Goal: Information Seeking & Learning: Find specific fact

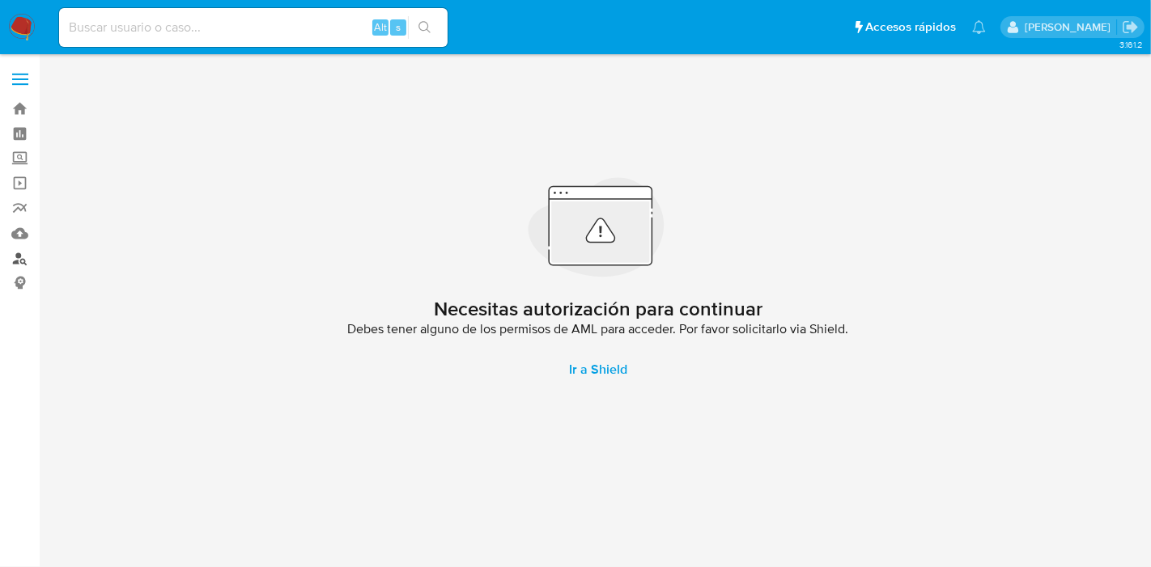
click at [15, 256] on link "Buscador de personas" at bounding box center [96, 258] width 193 height 25
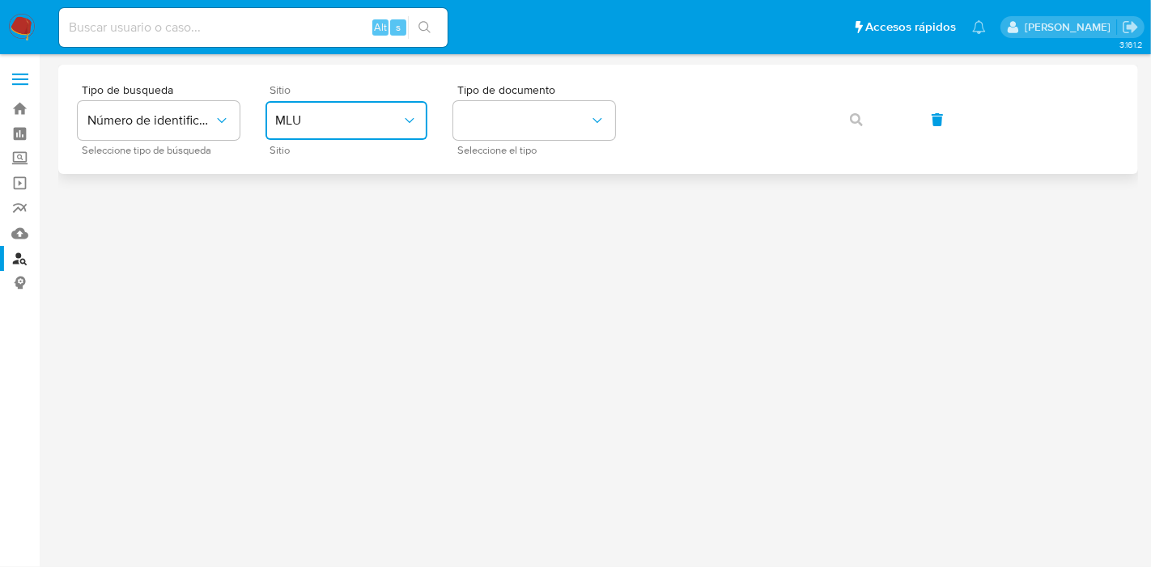
click at [304, 108] on button "MLU" at bounding box center [346, 120] width 162 height 39
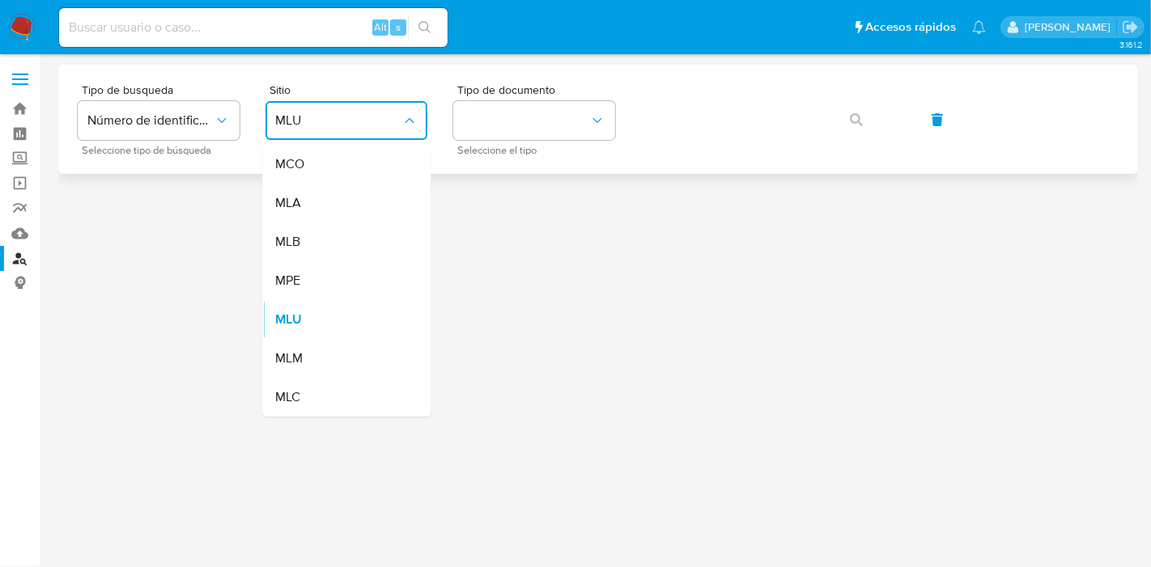
drag, startPoint x: 340, startPoint y: 210, endPoint x: 470, endPoint y: 165, distance: 137.9
click at [340, 211] on div "MLA" at bounding box center [341, 203] width 133 height 39
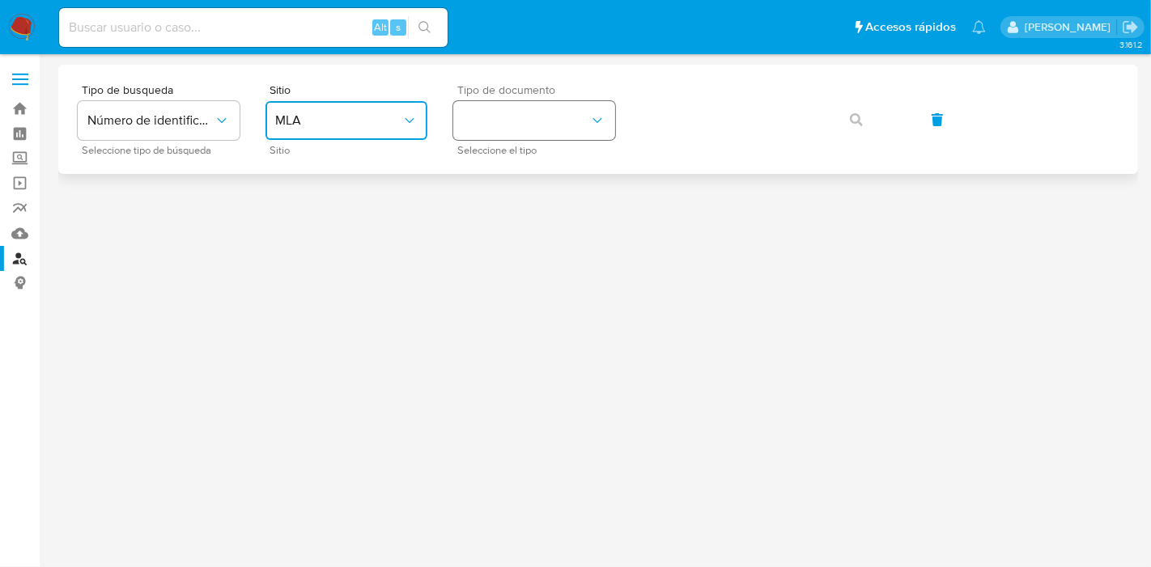
drag, startPoint x: 554, startPoint y: 116, endPoint x: 556, endPoint y: 124, distance: 8.3
click at [556, 117] on button "identificationType" at bounding box center [534, 120] width 162 height 39
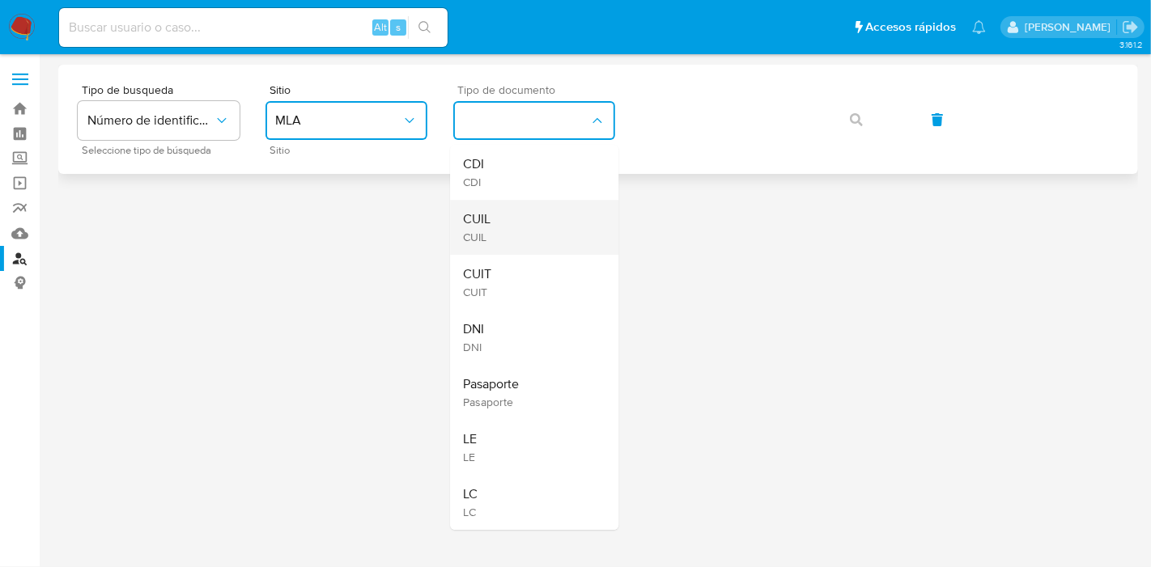
click at [561, 223] on div "CUIL CUIL" at bounding box center [529, 227] width 133 height 55
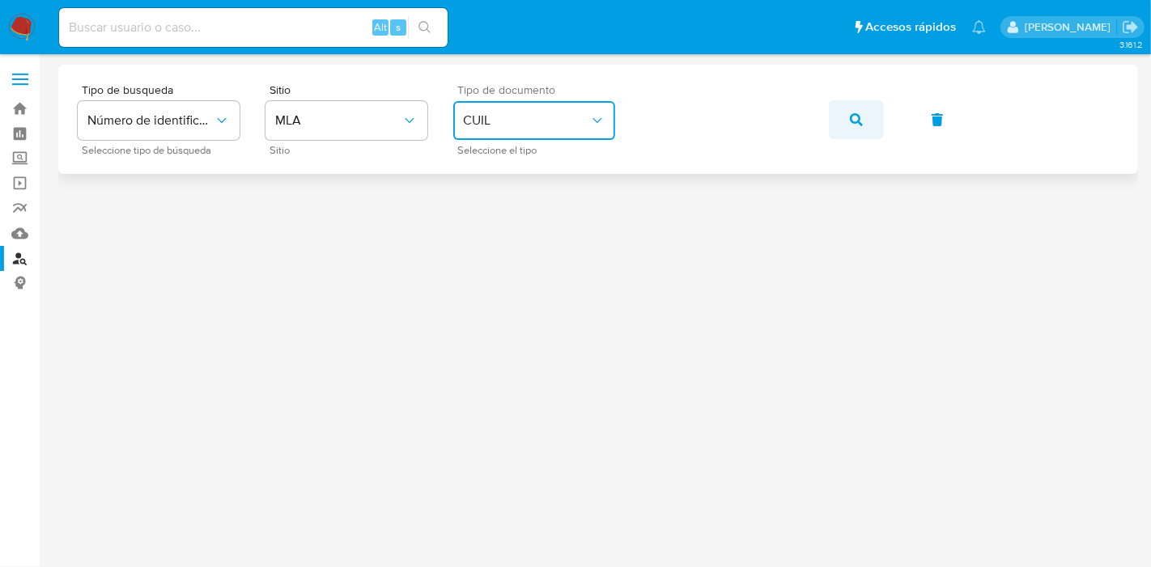
click at [854, 117] on icon "button" at bounding box center [856, 119] width 13 height 13
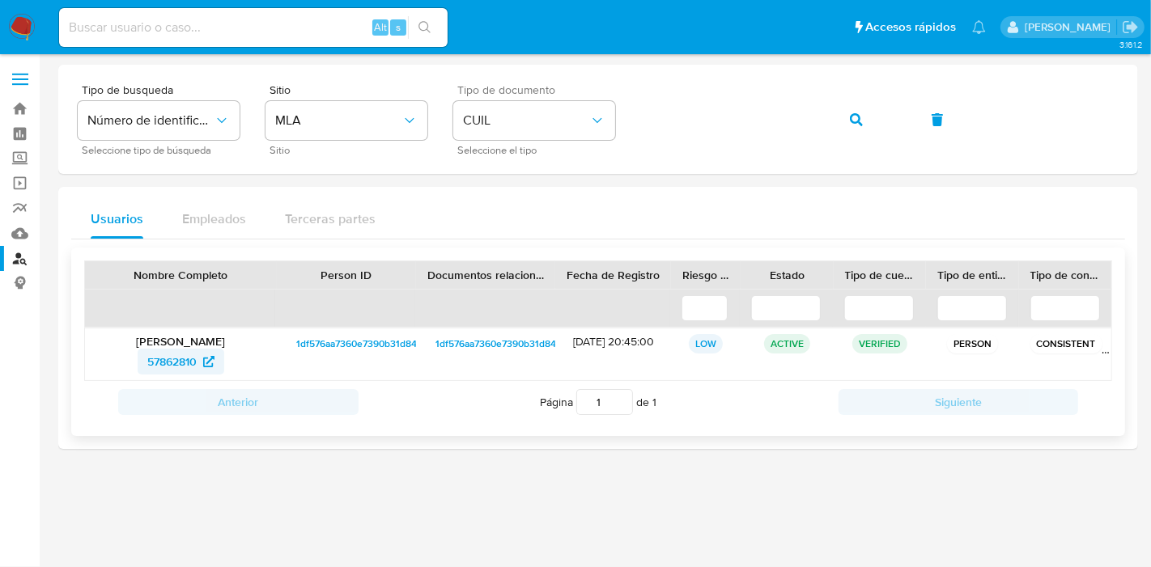
click at [201, 361] on span "57862810" at bounding box center [180, 362] width 67 height 26
click at [250, 32] on input at bounding box center [253, 27] width 388 height 21
paste input "sejumala@yahoo.com.ar"
type input "sejumala@yahoo.com.ar"
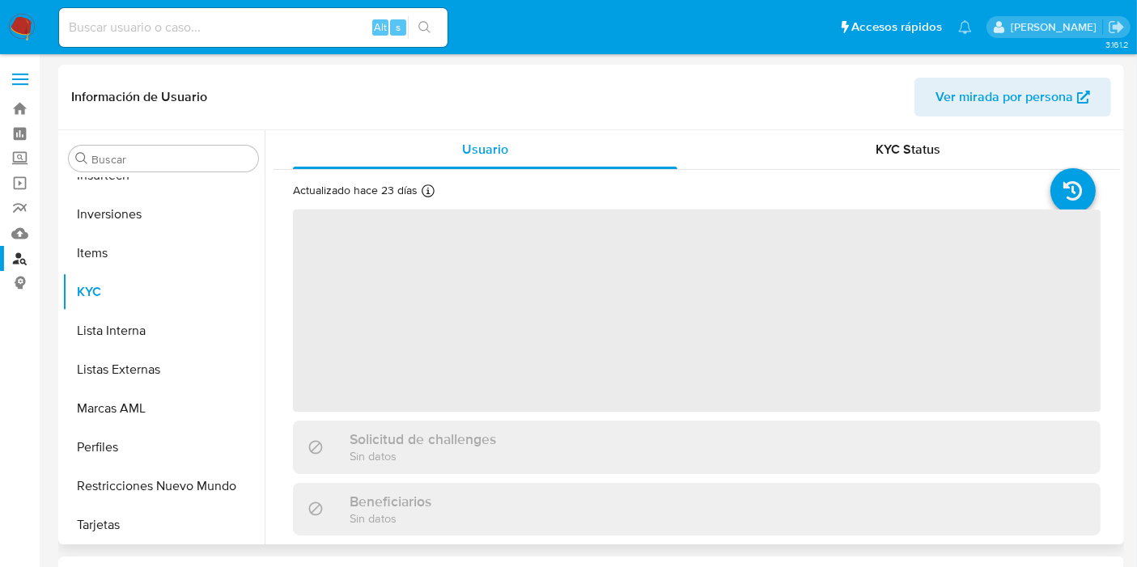
scroll to position [838, 0]
select select "10"
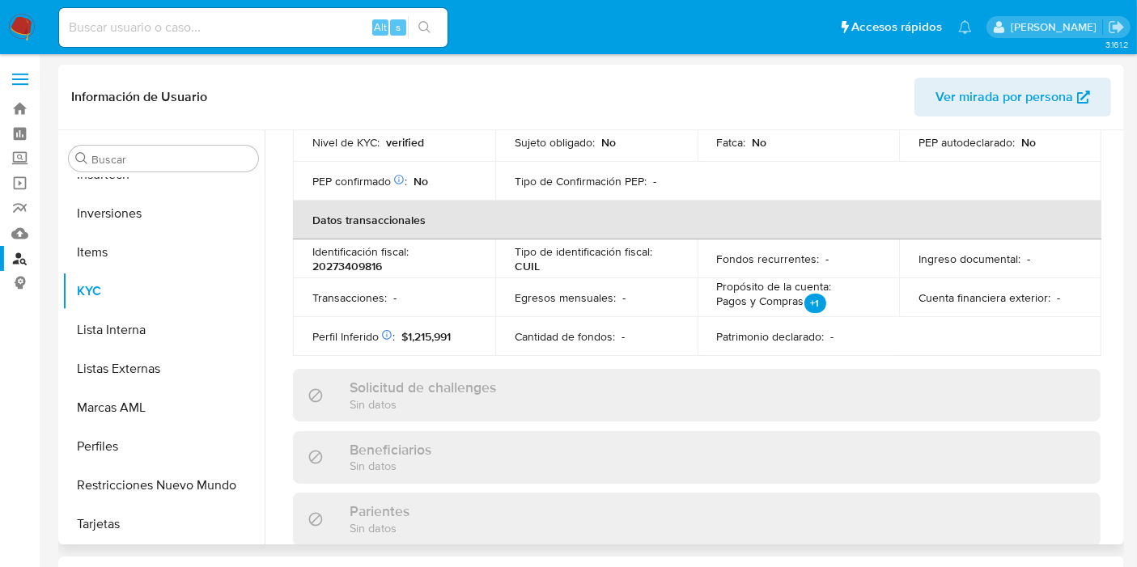
scroll to position [539, 0]
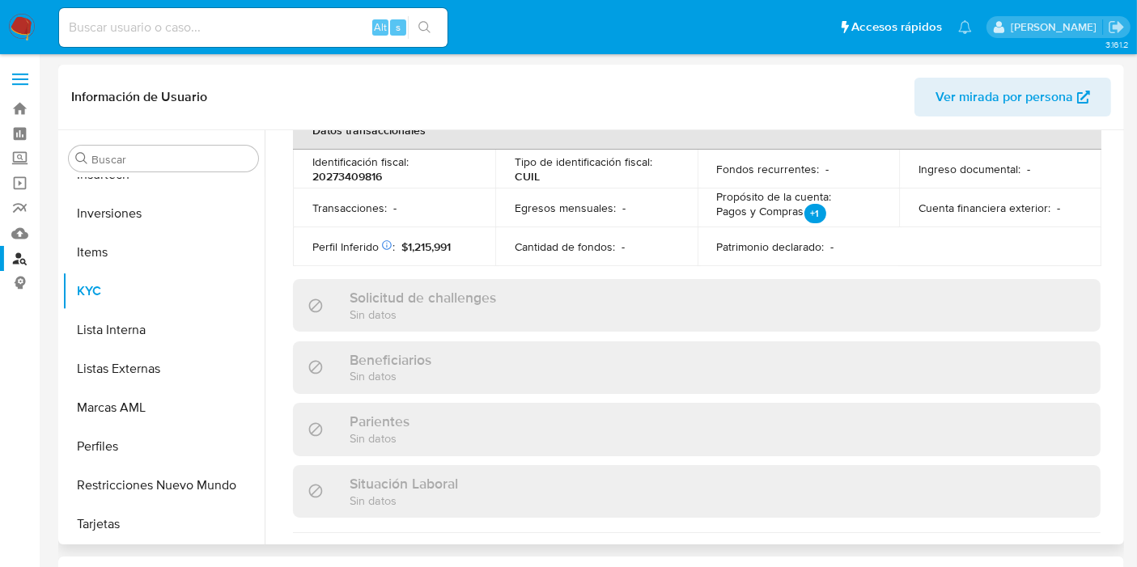
click at [354, 169] on p "20273409816" at bounding box center [347, 176] width 70 height 15
copy p "20273409816"
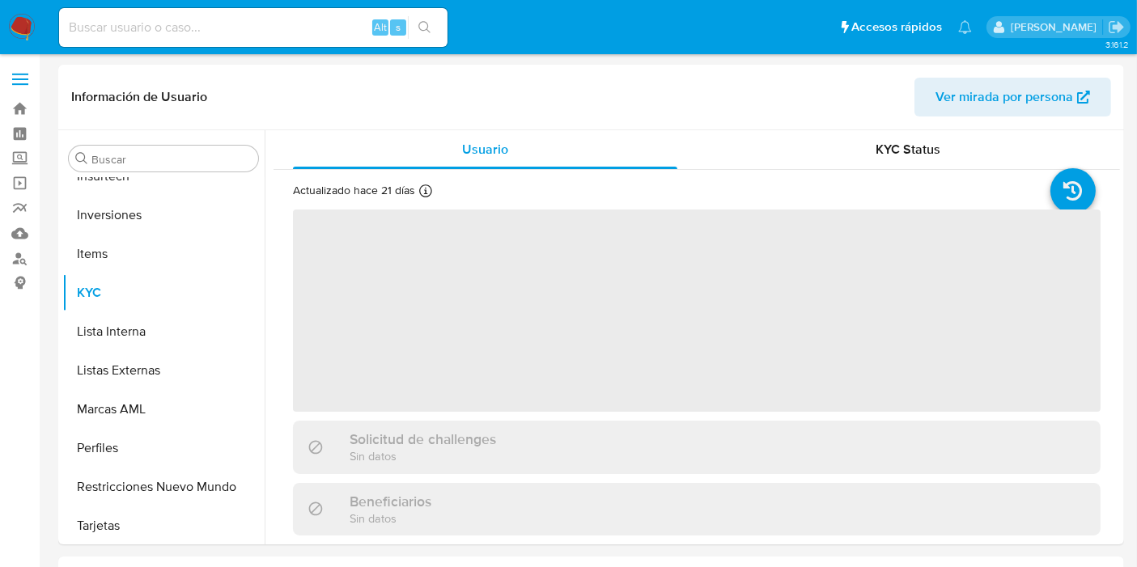
scroll to position [838, 0]
select select "10"
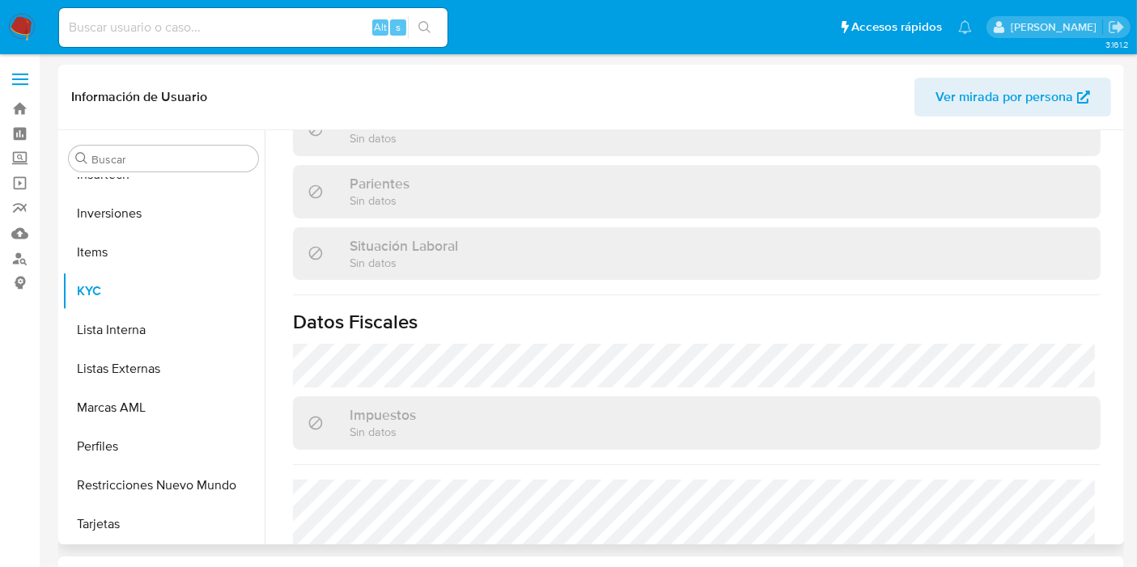
scroll to position [866, 0]
